Goal: Task Accomplishment & Management: Use online tool/utility

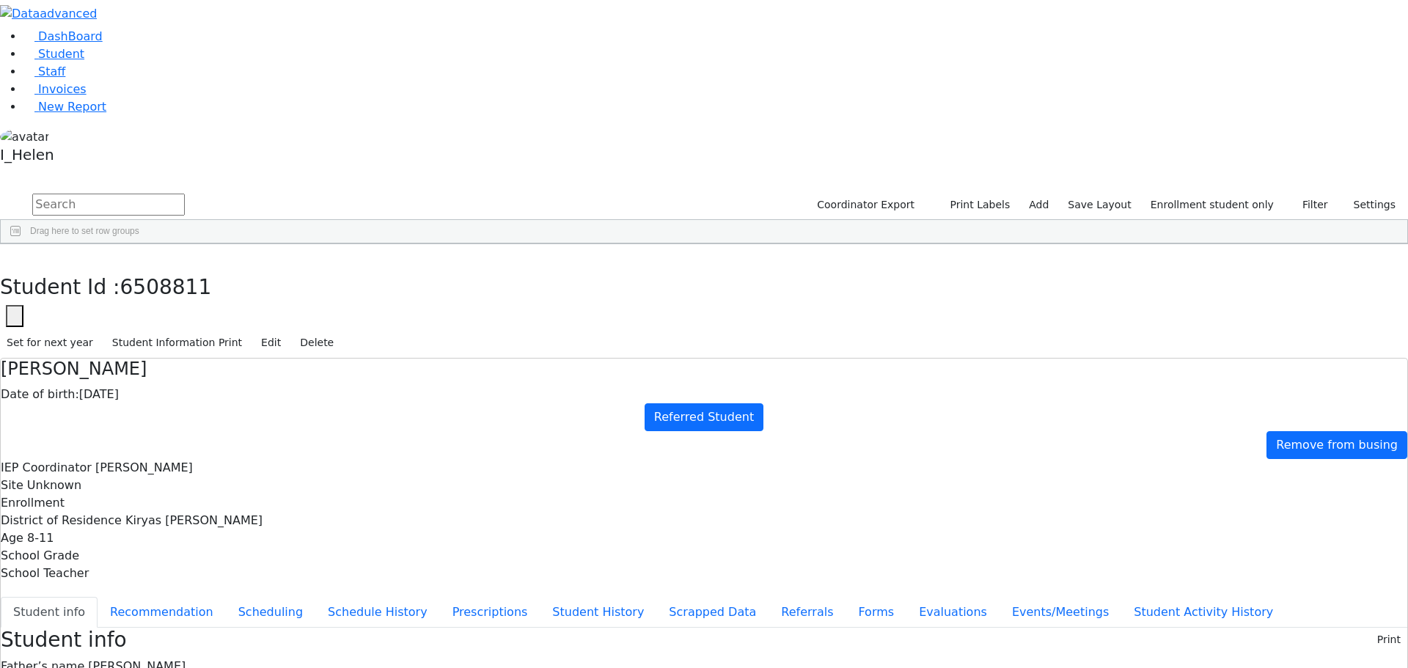
scroll to position [134, 0]
click at [768, 597] on button "Referrals" at bounding box center [806, 612] width 77 height 31
click at [15, 255] on icon "button" at bounding box center [11, 259] width 8 height 9
click at [77, 114] on span "New Report" at bounding box center [72, 107] width 68 height 14
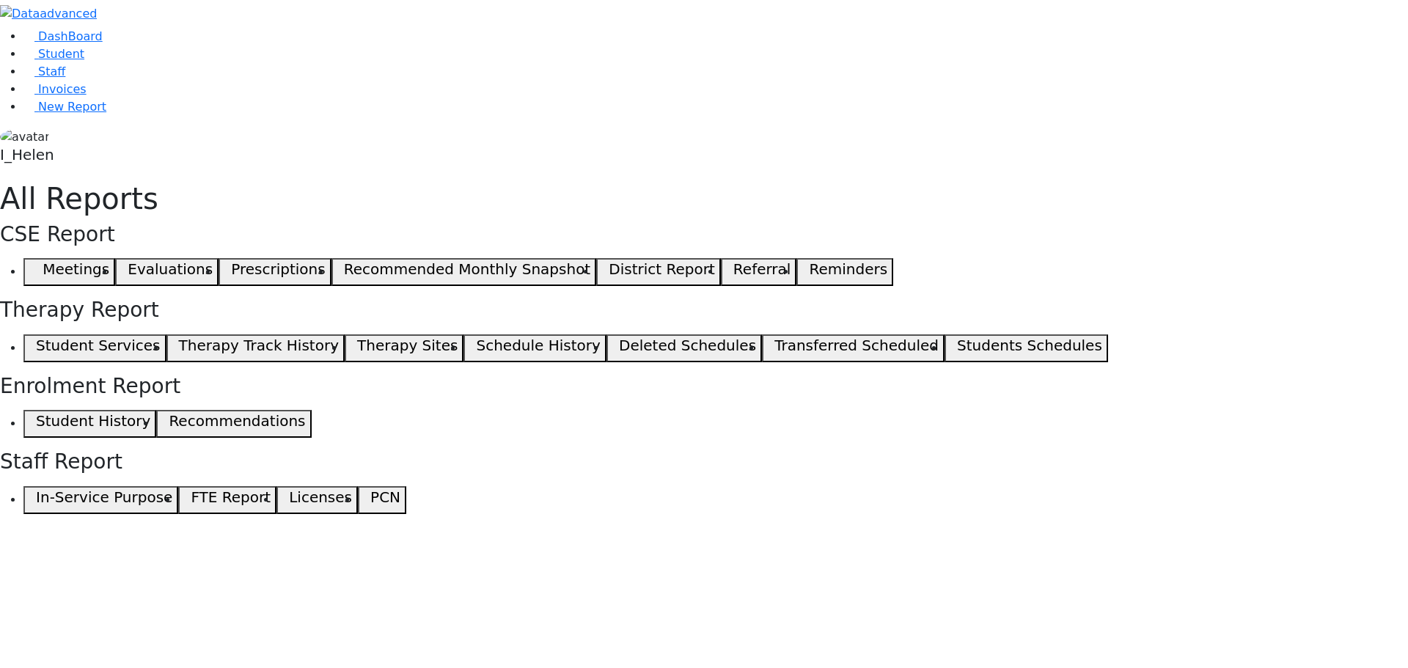
click at [36, 263] on span "button" at bounding box center [32, 272] width 7 height 18
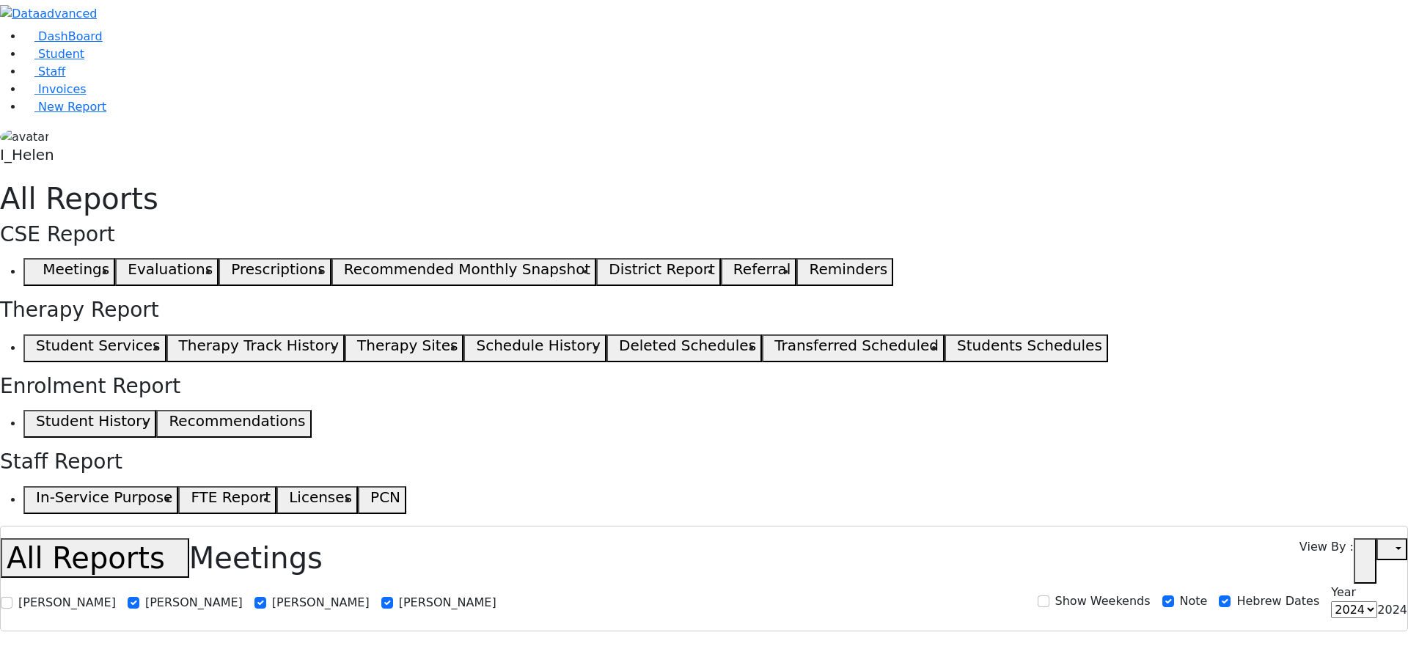
select select
